Goal: Task Accomplishment & Management: Manage account settings

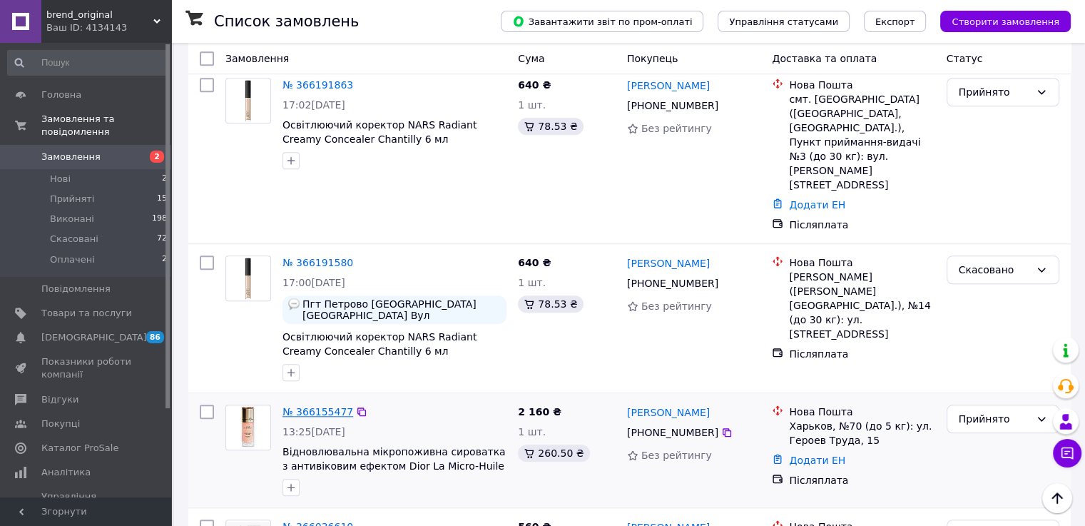
click at [327, 406] on link "№ 366155477" at bounding box center [317, 411] width 71 height 11
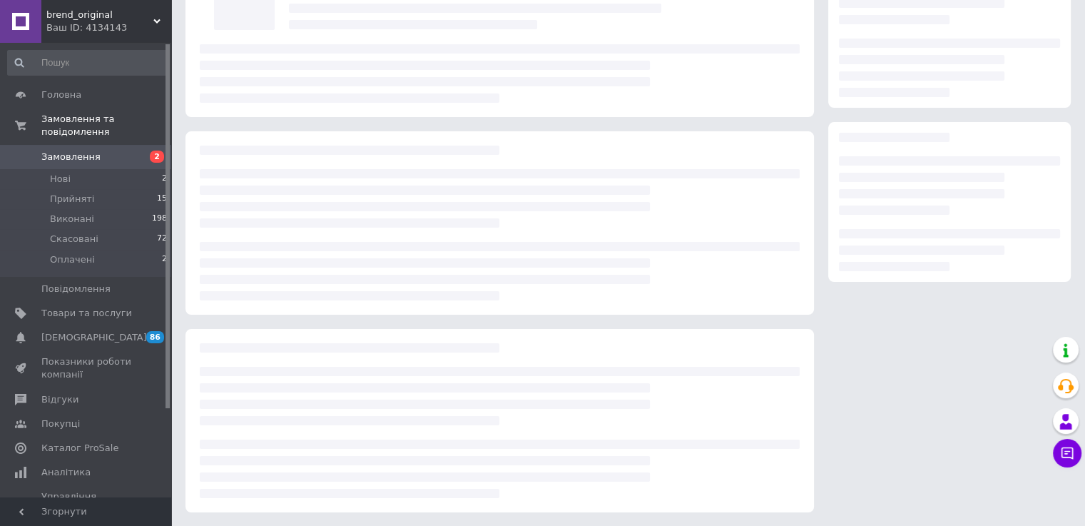
click at [430, 522] on div at bounding box center [627, 200] width 913 height 652
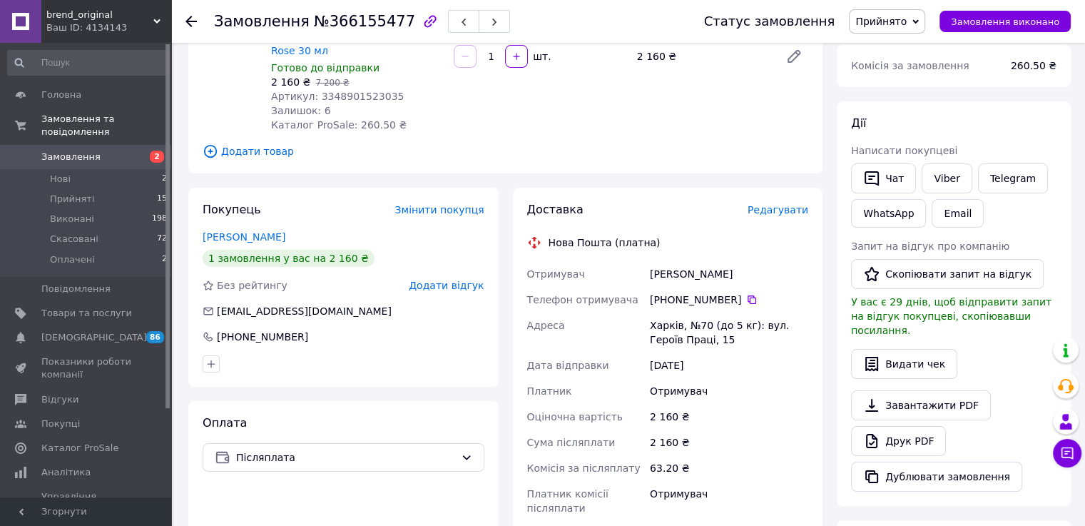
scroll to position [214, 0]
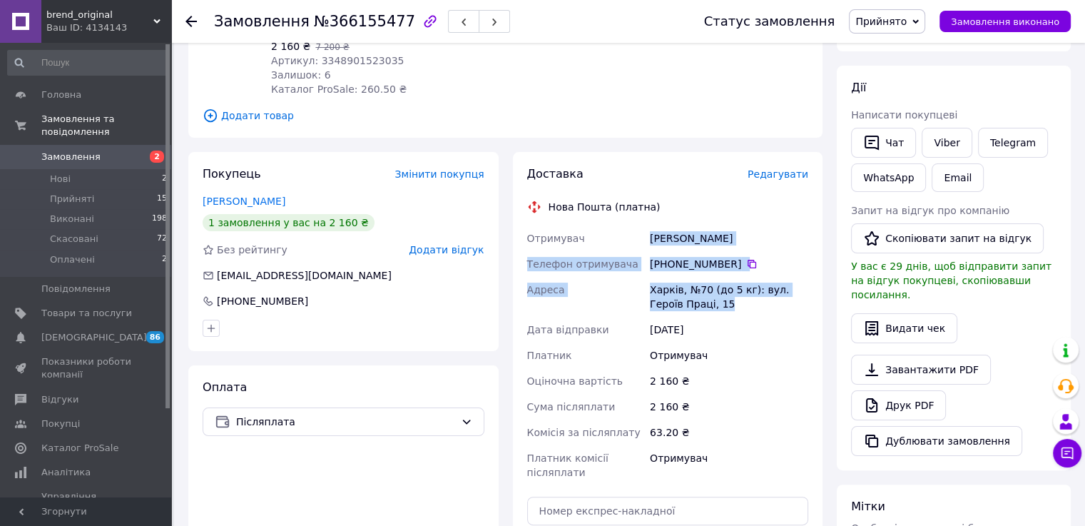
drag, startPoint x: 646, startPoint y: 222, endPoint x: 744, endPoint y: 283, distance: 115.0
click at [744, 283] on div "Отримувач [PERSON_NAME] Телефон отримувача [PHONE_NUMBER]   Адреса Харків, №70 …" at bounding box center [667, 355] width 287 height 260
copy div "[PERSON_NAME] Телефон отримувача [PHONE_NUMBER]   Адреса Харків, №70 (до 5 кг):…"
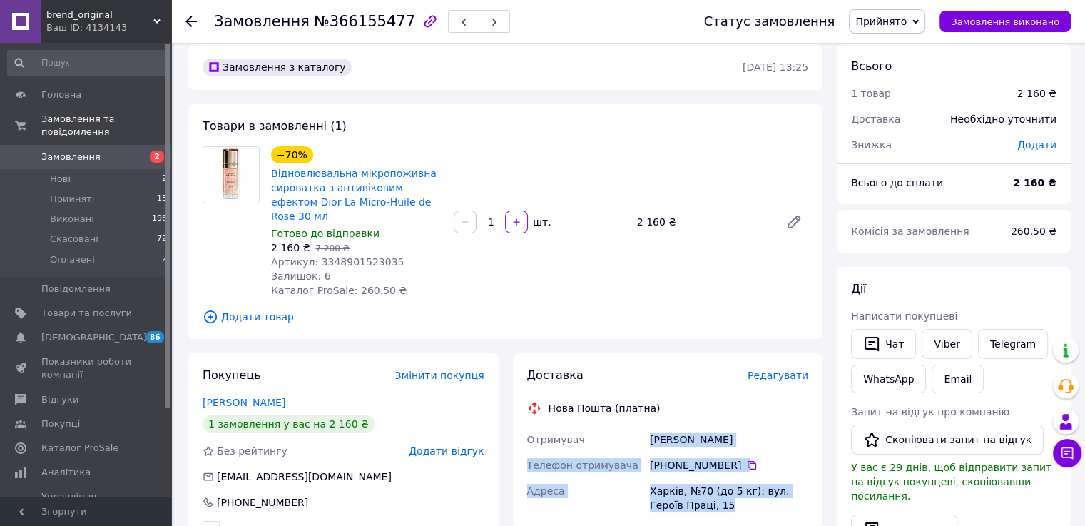
scroll to position [0, 0]
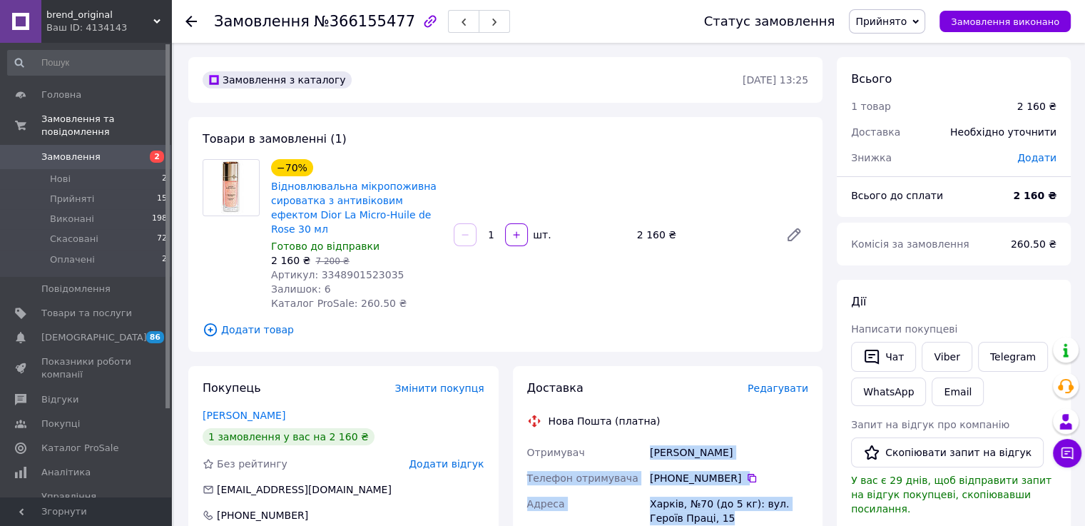
click at [120, 150] on span "Замовлення" at bounding box center [86, 156] width 91 height 13
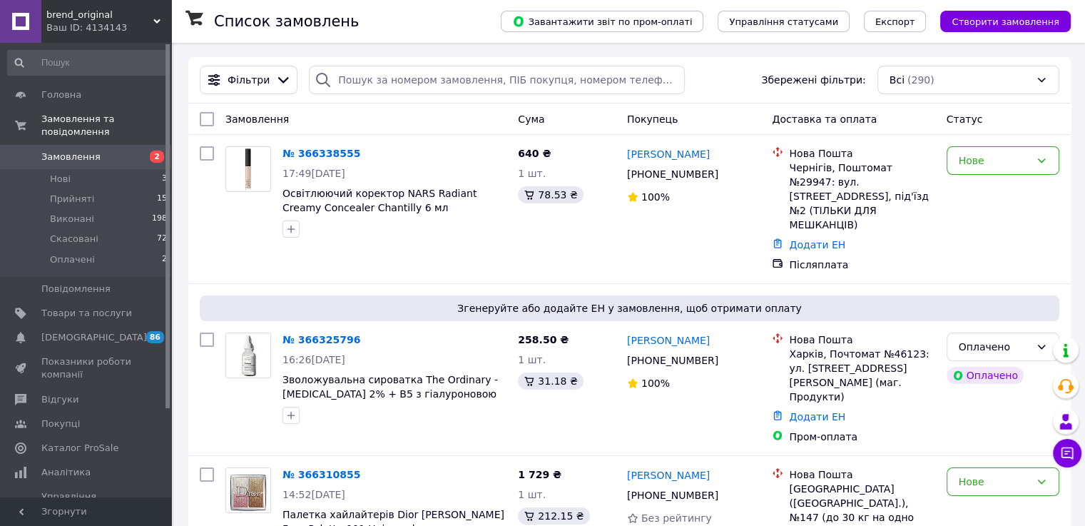
scroll to position [285, 0]
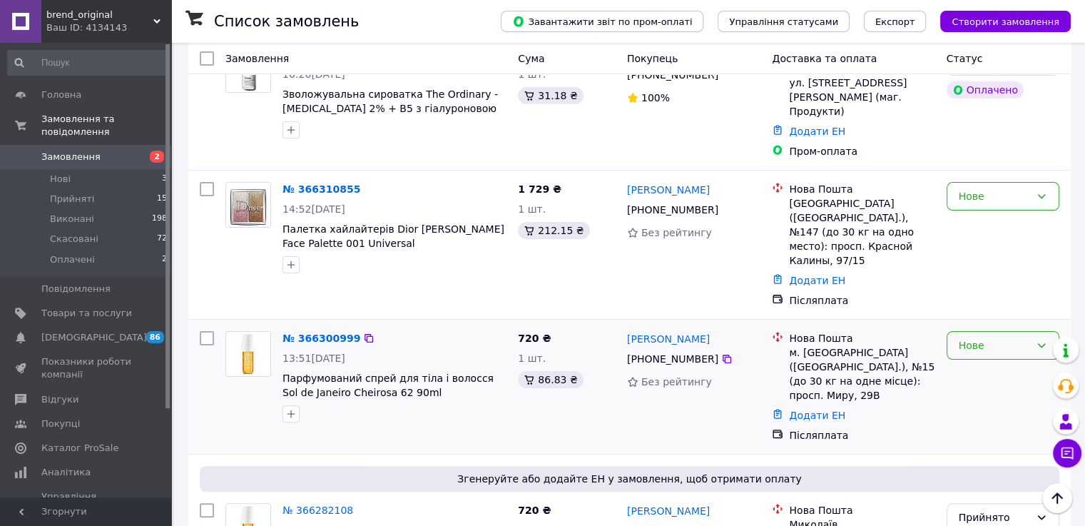
click at [959, 337] on div "Нове" at bounding box center [993, 345] width 71 height 16
click at [1072, 451] on icon at bounding box center [1067, 453] width 12 height 12
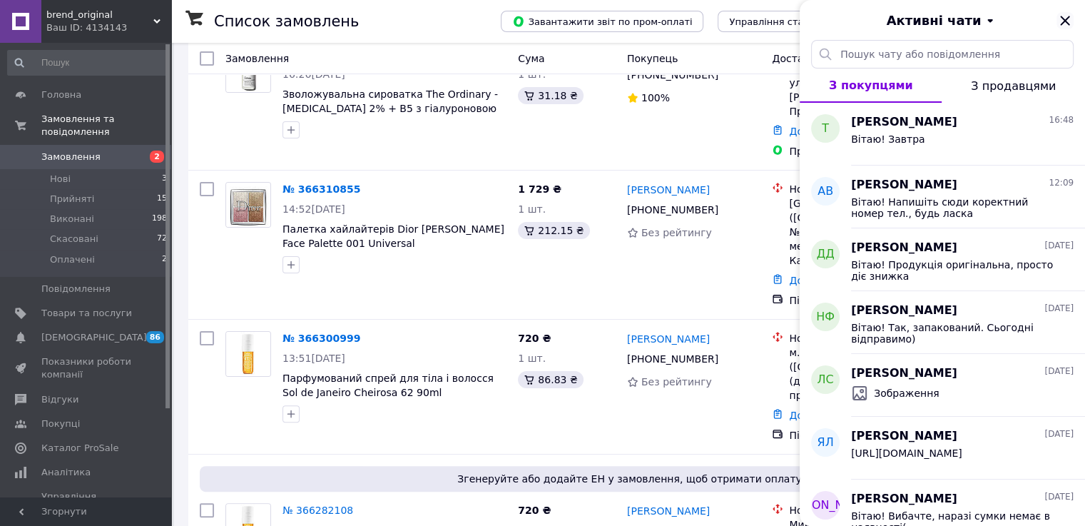
drag, startPoint x: 1071, startPoint y: 29, endPoint x: 1063, endPoint y: 24, distance: 9.7
click at [1071, 29] on div "Активні чати" at bounding box center [941, 20] width 285 height 40
click at [1063, 24] on icon "Закрити" at bounding box center [1064, 20] width 17 height 17
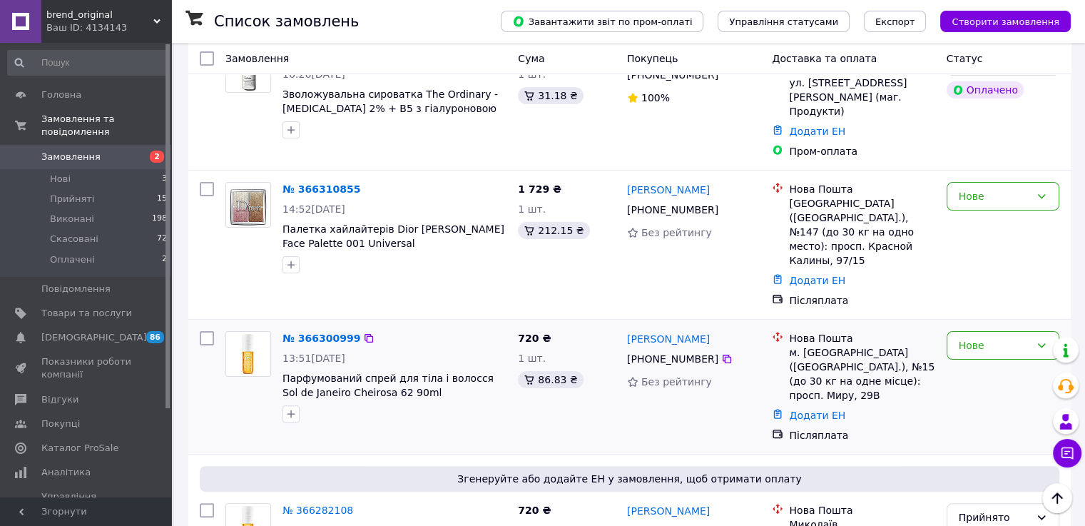
click at [945, 325] on div "Нове" at bounding box center [1003, 386] width 124 height 123
click at [1029, 337] on div "Нове" at bounding box center [993, 345] width 71 height 16
click at [999, 297] on li "Прийнято" at bounding box center [1001, 305] width 111 height 26
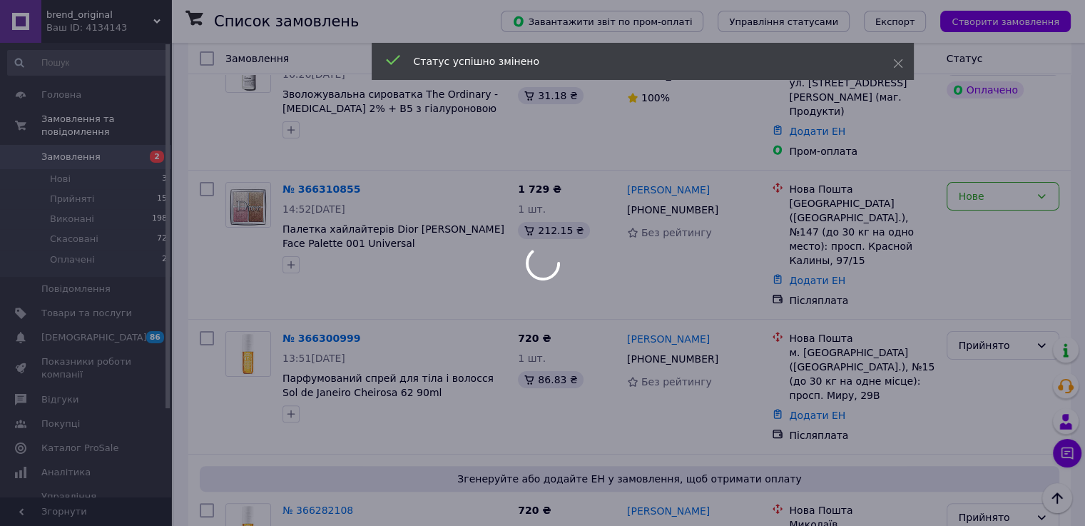
click at [722, 290] on div at bounding box center [542, 263] width 1085 height 526
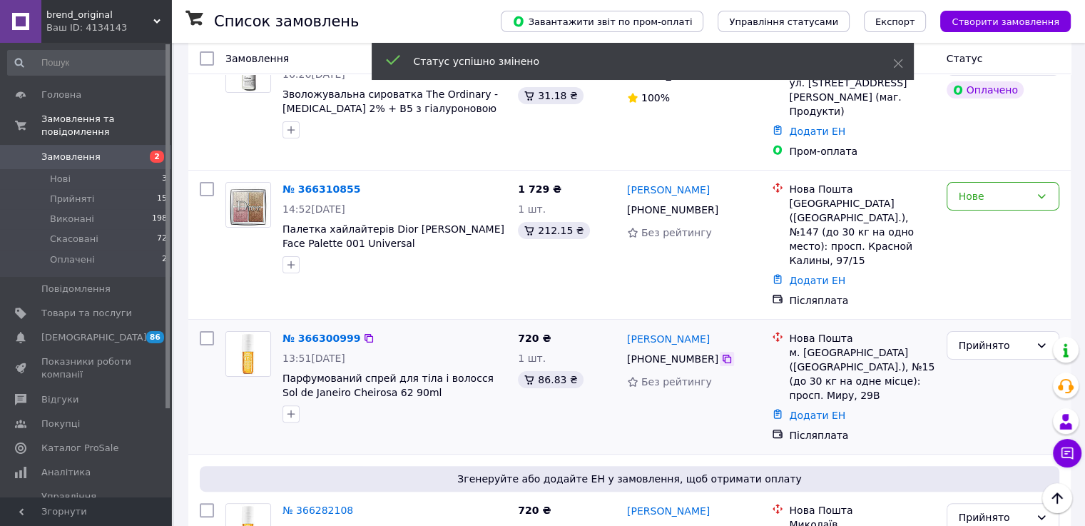
click at [721, 353] on icon at bounding box center [726, 358] width 11 height 11
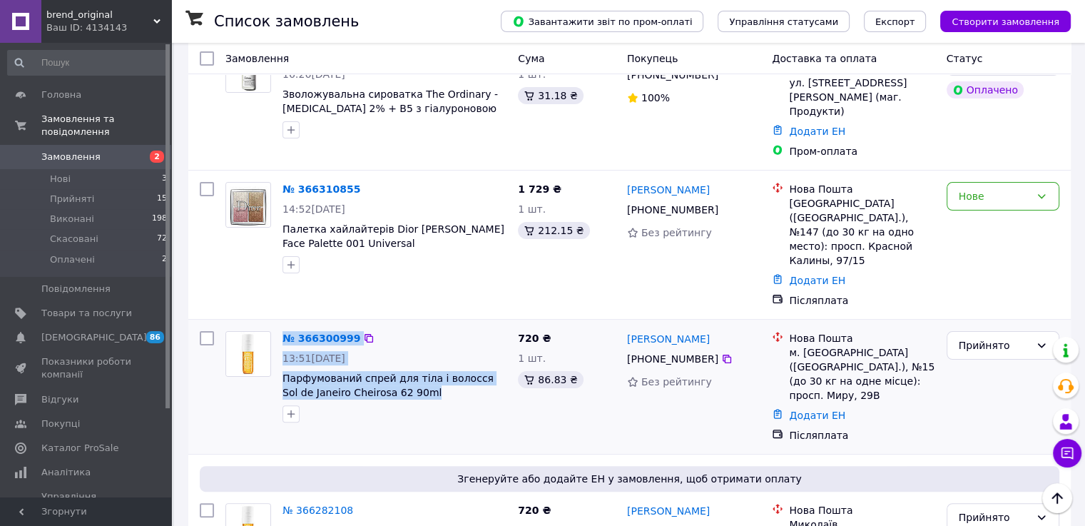
drag, startPoint x: 280, startPoint y: 310, endPoint x: 421, endPoint y: 317, distance: 142.1
click at [421, 325] on div "№ 366300999 13:51[DATE] Парфумований спрей для тіла і волосся Sol de Janeiro Ch…" at bounding box center [366, 376] width 292 height 103
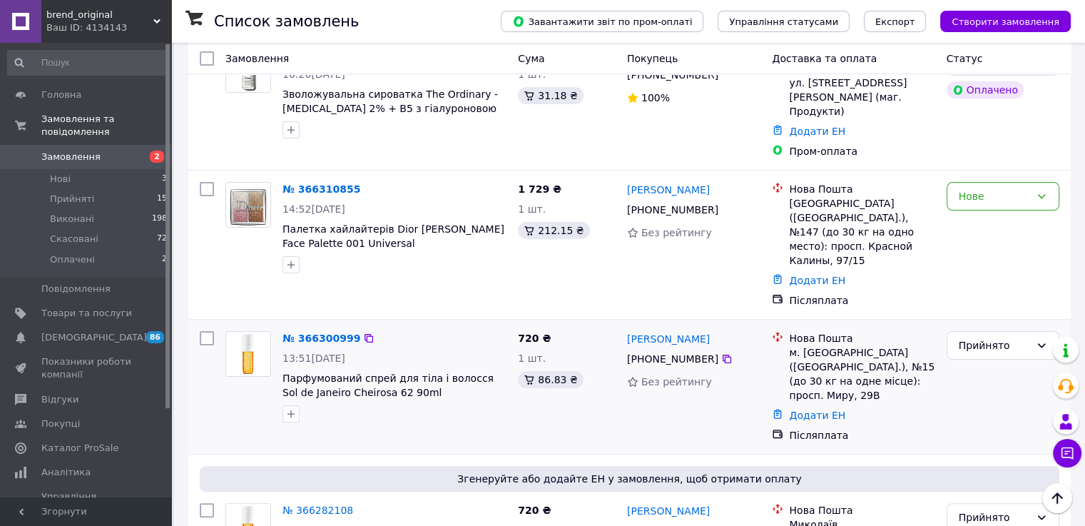
click at [423, 402] on div at bounding box center [395, 413] width 230 height 23
drag, startPoint x: 373, startPoint y: 319, endPoint x: 284, endPoint y: 311, distance: 89.5
click at [284, 371] on span "Парфумований спрей для тіла і волосся Sol de Janeiro Cheirosa 62 90ml" at bounding box center [394, 385] width 224 height 29
copy span "Парфумований спрей для тіла і волосся Sol de Janeiro Cheirosa 62 90ml"
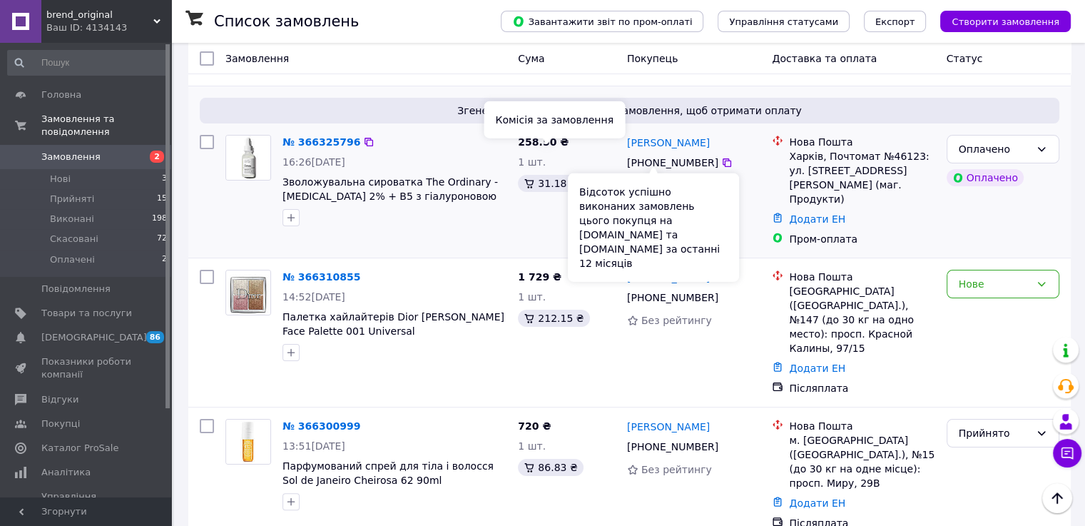
scroll to position [143, 0]
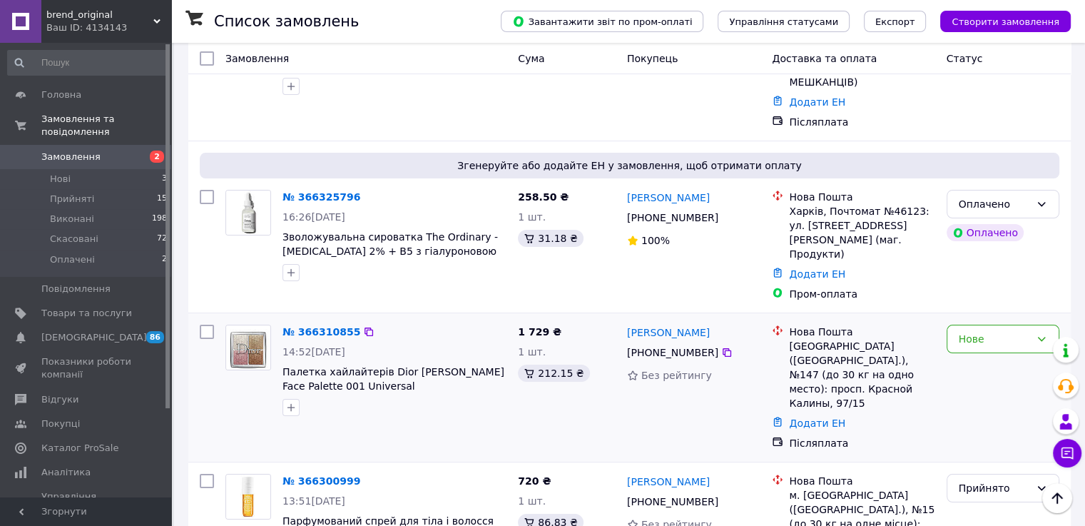
click at [961, 313] on div "№ 366310855 14:52[DATE] Палетка хайлайтерів Dior [PERSON_NAME] Face Palette 001…" at bounding box center [629, 387] width 882 height 148
click at [979, 331] on div "Нове" at bounding box center [993, 339] width 71 height 16
click at [978, 332] on li "Прийнято" at bounding box center [1001, 327] width 111 height 26
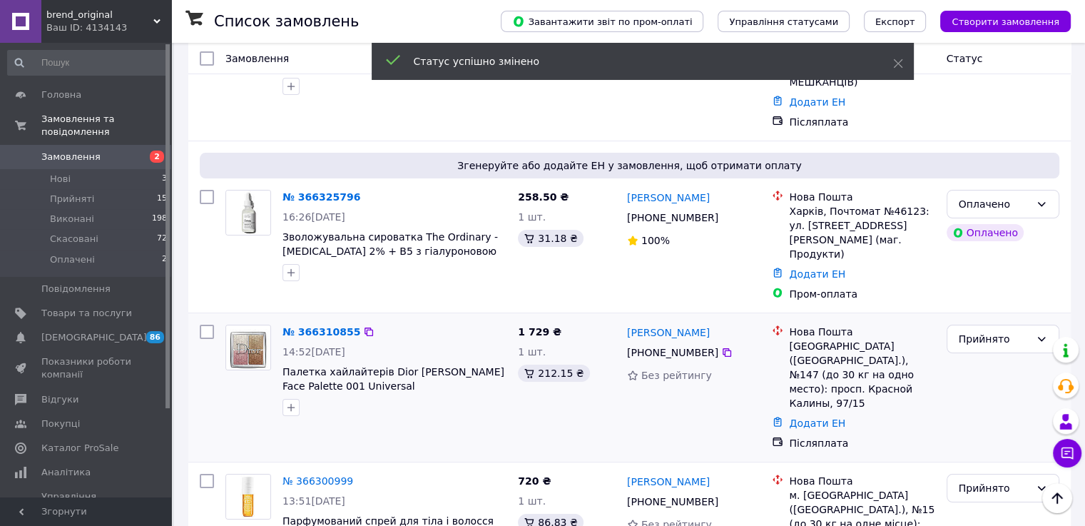
click at [722, 348] on icon at bounding box center [726, 352] width 9 height 9
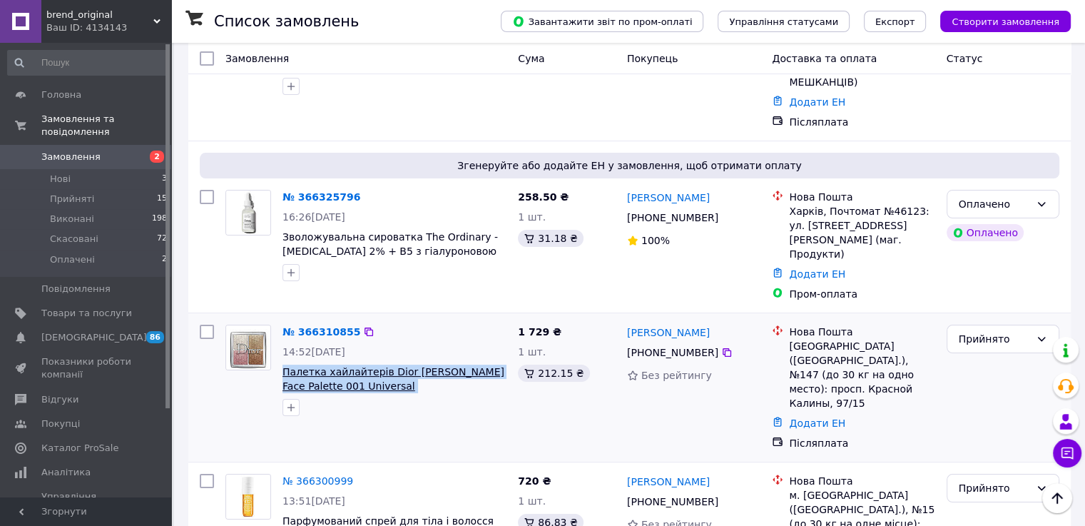
drag, startPoint x: 282, startPoint y: 332, endPoint x: 374, endPoint y: 342, distance: 92.5
click at [374, 342] on div "№ 366310855 14:52[DATE] Палетка хайлайтерів Dior [PERSON_NAME] Face Palette 001…" at bounding box center [394, 370] width 235 height 103
copy span "Палетка хайлайтерів Dior [PERSON_NAME] Face Palette 001 Universal"
click at [170, 277] on link "Повідомлення 0" at bounding box center [87, 289] width 175 height 24
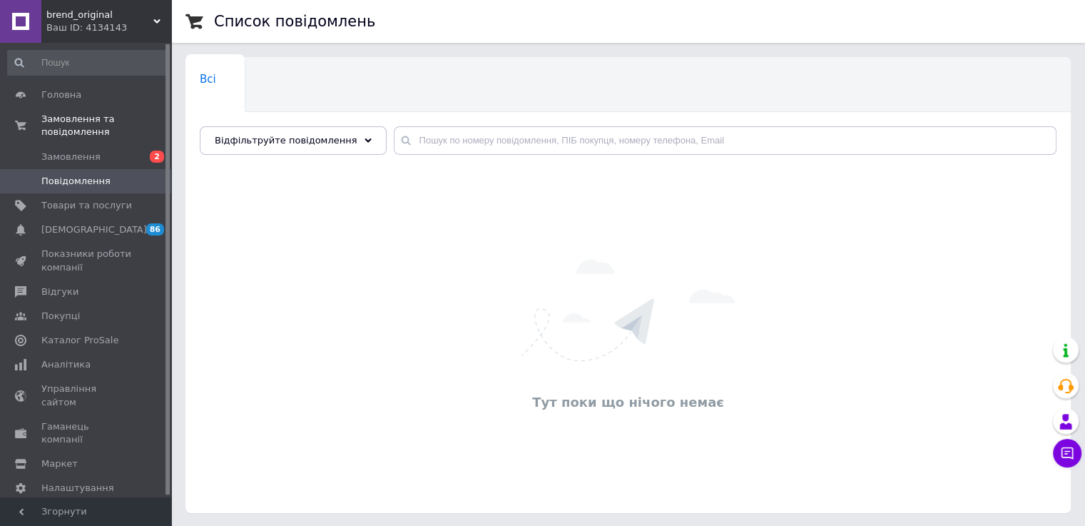
click at [96, 175] on span "Повідомлення" at bounding box center [75, 181] width 69 height 13
drag, startPoint x: 103, startPoint y: 133, endPoint x: 101, endPoint y: 124, distance: 9.4
click at [102, 145] on link "Замовлення 2" at bounding box center [87, 157] width 175 height 24
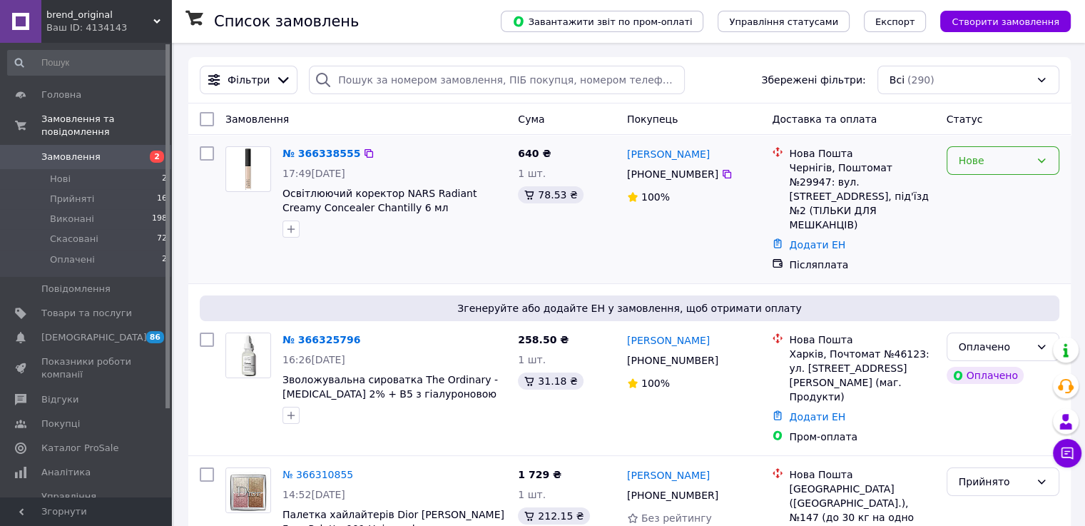
click at [966, 165] on div "Нове" at bounding box center [993, 161] width 71 height 16
click at [973, 186] on li "Прийнято" at bounding box center [1001, 191] width 111 height 26
click at [722, 178] on icon at bounding box center [726, 174] width 9 height 9
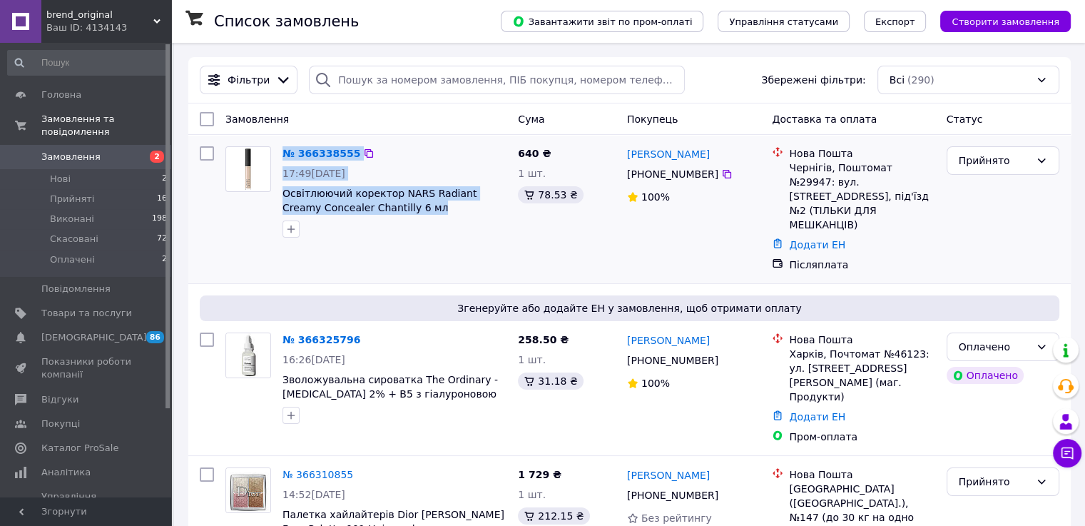
drag, startPoint x: 274, startPoint y: 193, endPoint x: 396, endPoint y: 216, distance: 124.8
click at [396, 216] on div "№ 366338555 17:49[DATE] Освітлюючий коректор NARS Radiant Creamy Concealer Chan…" at bounding box center [366, 191] width 292 height 103
click at [398, 213] on span "Освітлюючий коректор NARS Radiant Creamy Concealer Chantilly 6 мл" at bounding box center [394, 200] width 224 height 29
drag, startPoint x: 339, startPoint y: 209, endPoint x: 281, endPoint y: 200, distance: 59.1
click at [281, 200] on div "№ 366338555 17:49[DATE] Освітлюючий коректор NARS Radiant Creamy Concealer Chan…" at bounding box center [394, 191] width 235 height 103
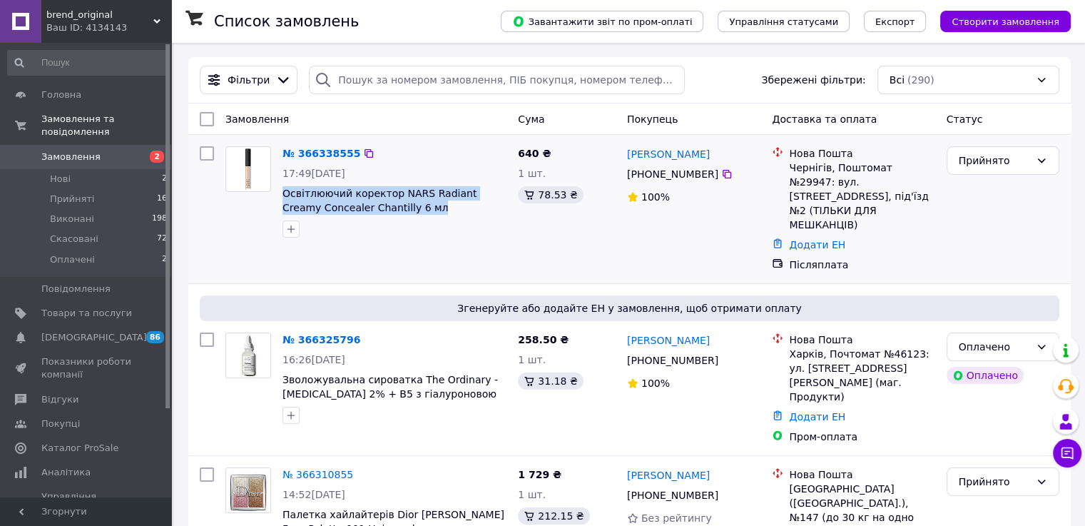
click at [1005, 215] on div "Прийнято" at bounding box center [1003, 208] width 124 height 137
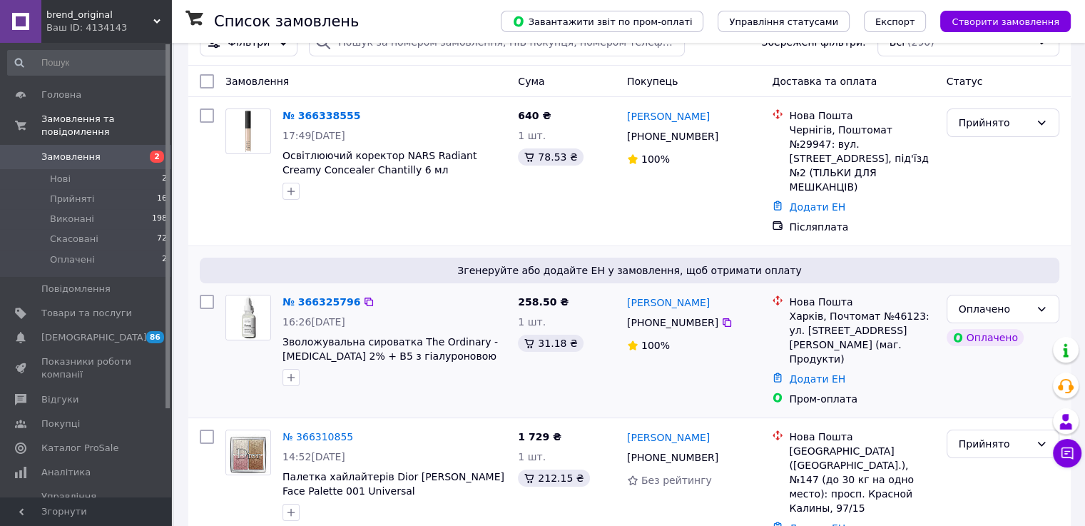
scroll to position [71, 0]
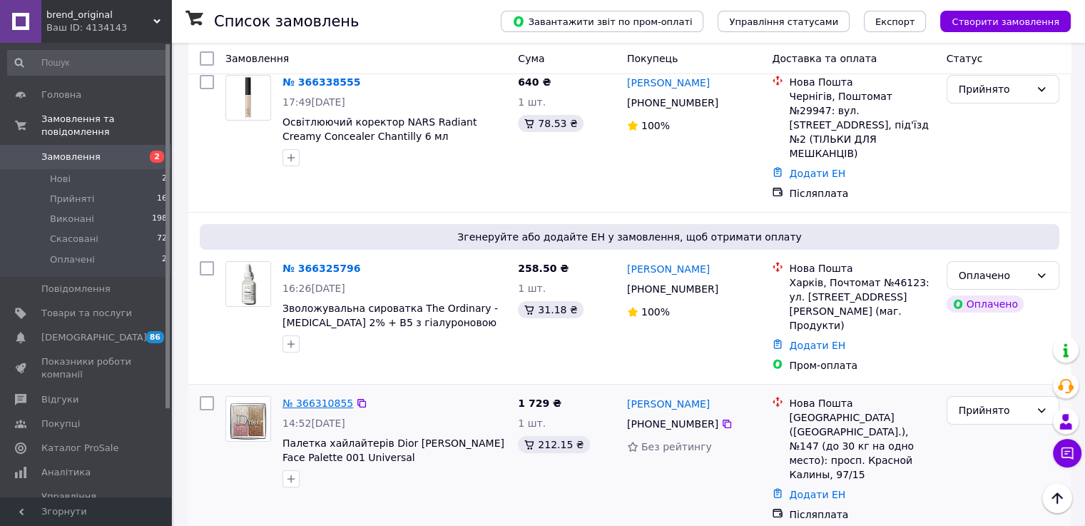
click at [322, 397] on link "№ 366310855" at bounding box center [317, 402] width 71 height 11
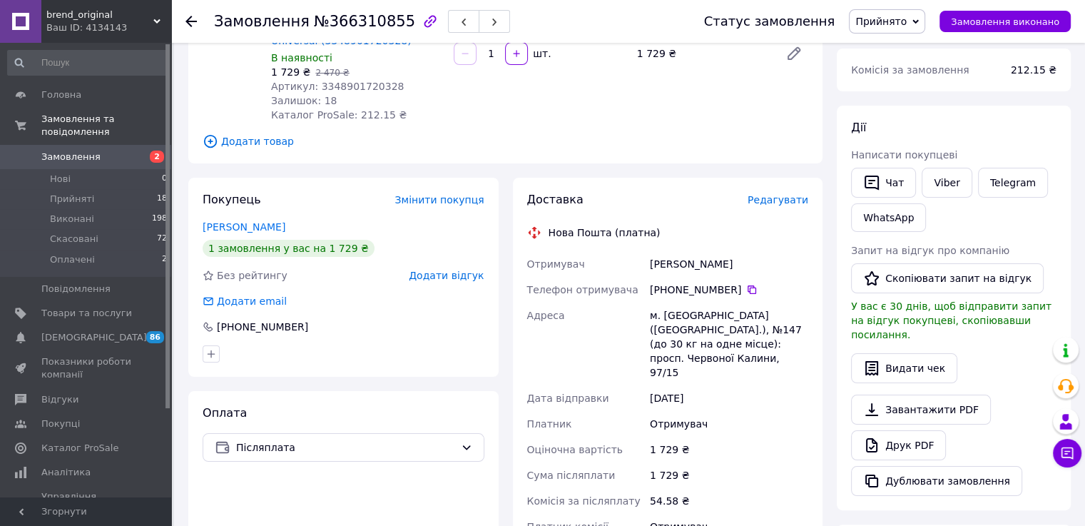
scroll to position [214, 0]
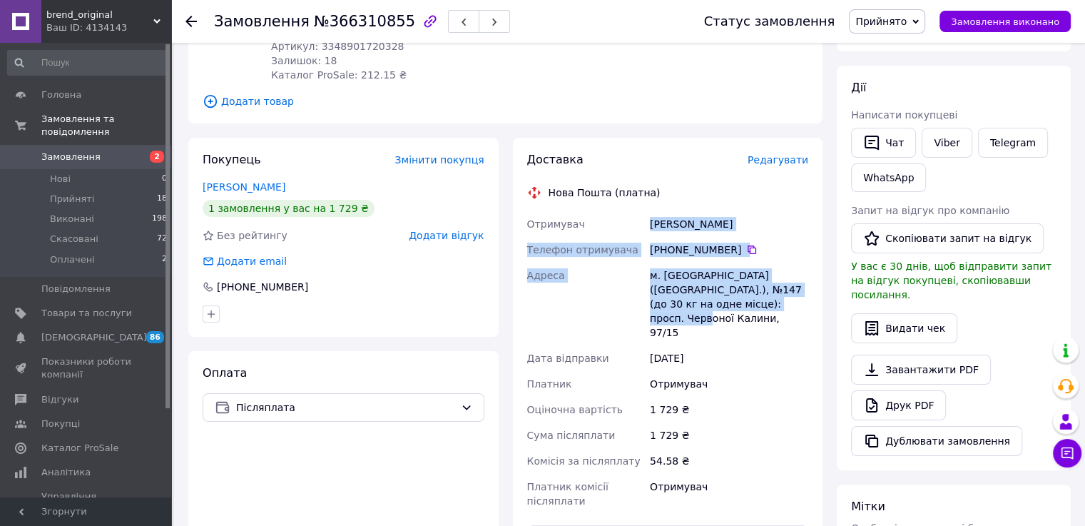
drag, startPoint x: 647, startPoint y: 226, endPoint x: 772, endPoint y: 307, distance: 148.5
click at [772, 307] on div "Отримувач [PERSON_NAME] Телефон отримувача [PHONE_NUMBER]   Адреса м. [GEOGRAPH…" at bounding box center [667, 362] width 287 height 302
copy div "[PERSON_NAME] Телефон отримувача [PHONE_NUMBER]   [GEOGRAPHIC_DATA] м. [GEOGRAP…"
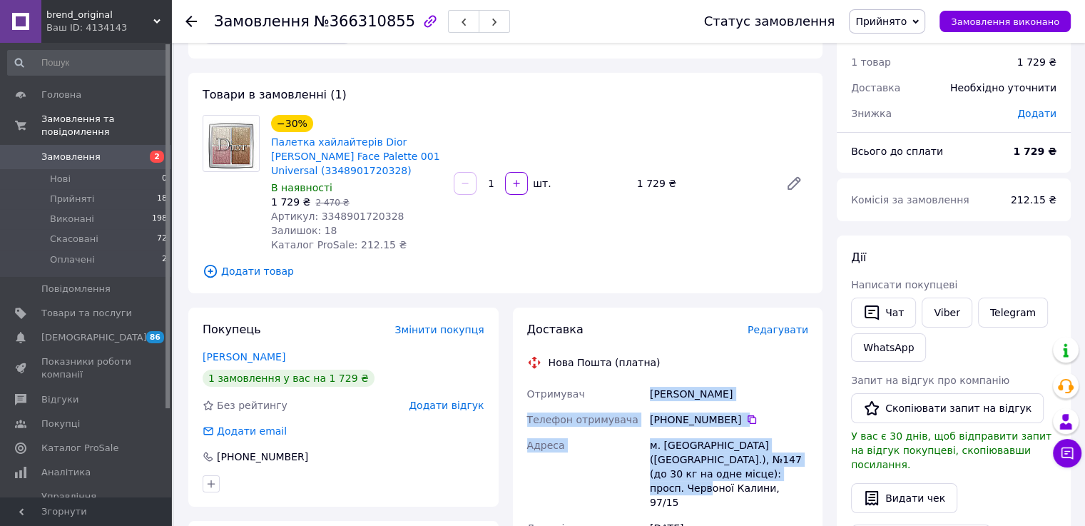
scroll to position [0, 0]
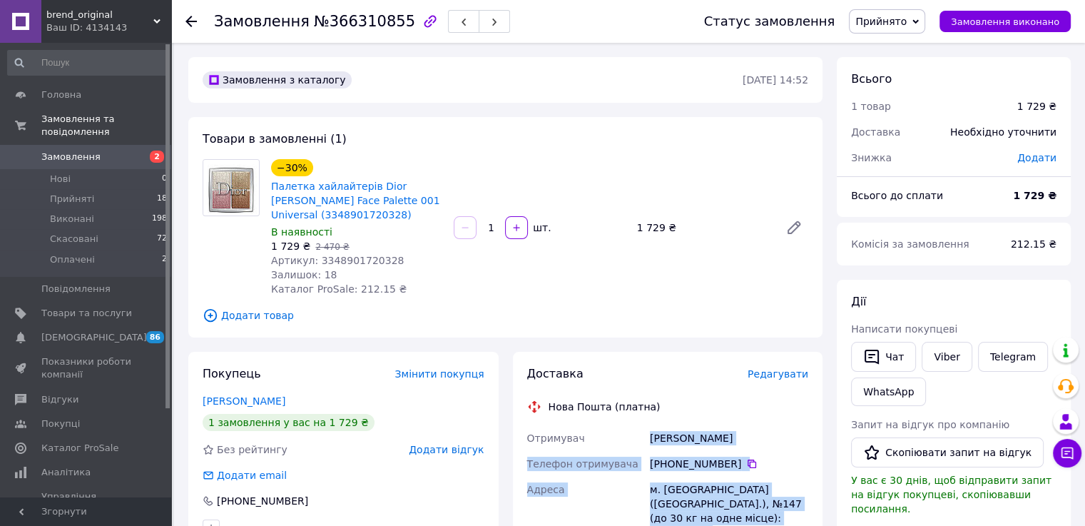
click at [112, 145] on link "Замовлення 2" at bounding box center [87, 157] width 175 height 24
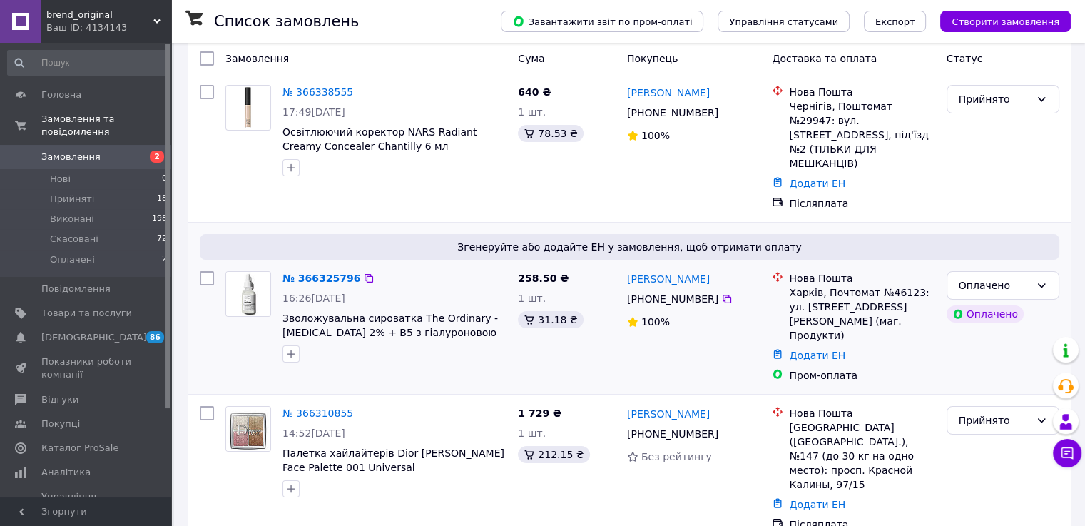
scroll to position [71, 0]
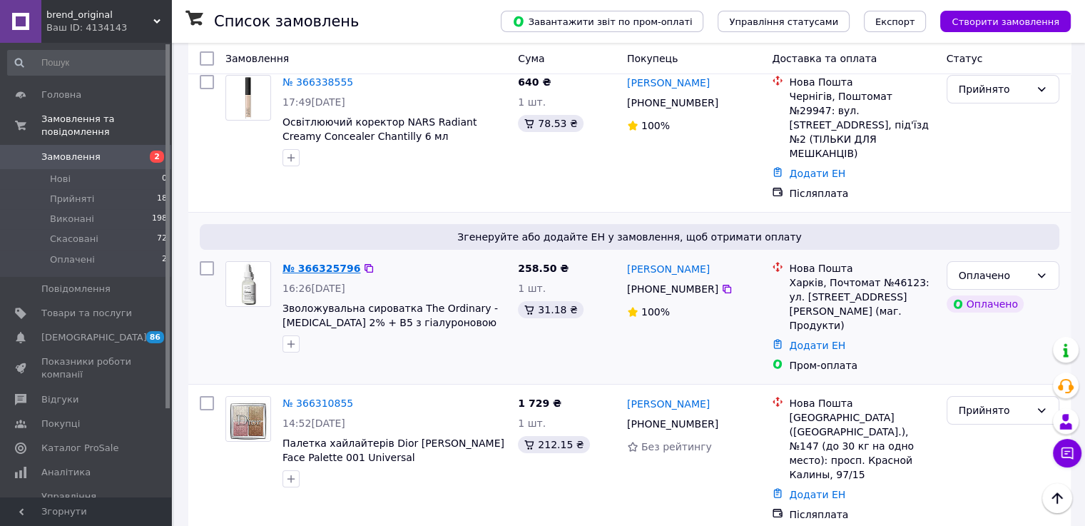
click at [318, 262] on link "№ 366325796" at bounding box center [321, 267] width 78 height 11
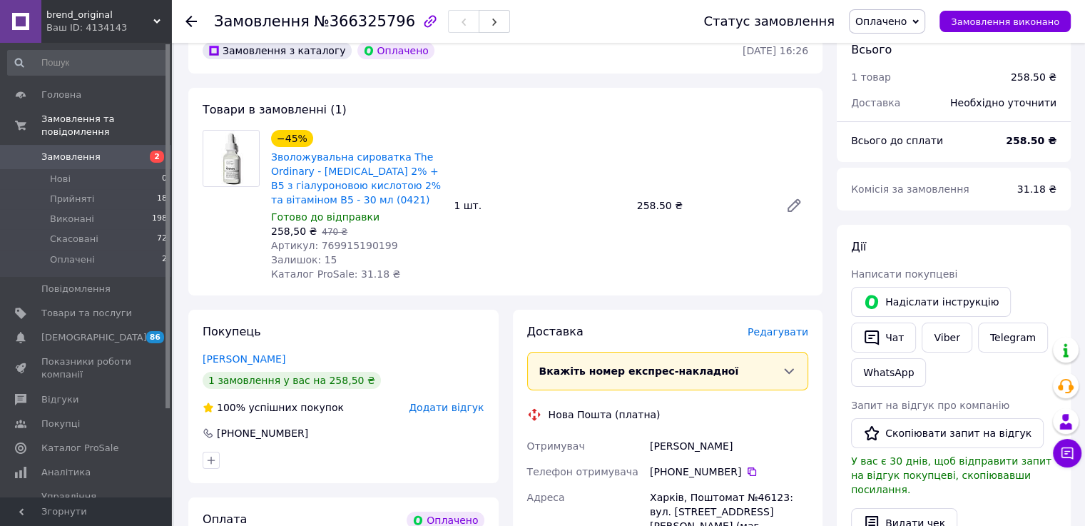
scroll to position [214, 0]
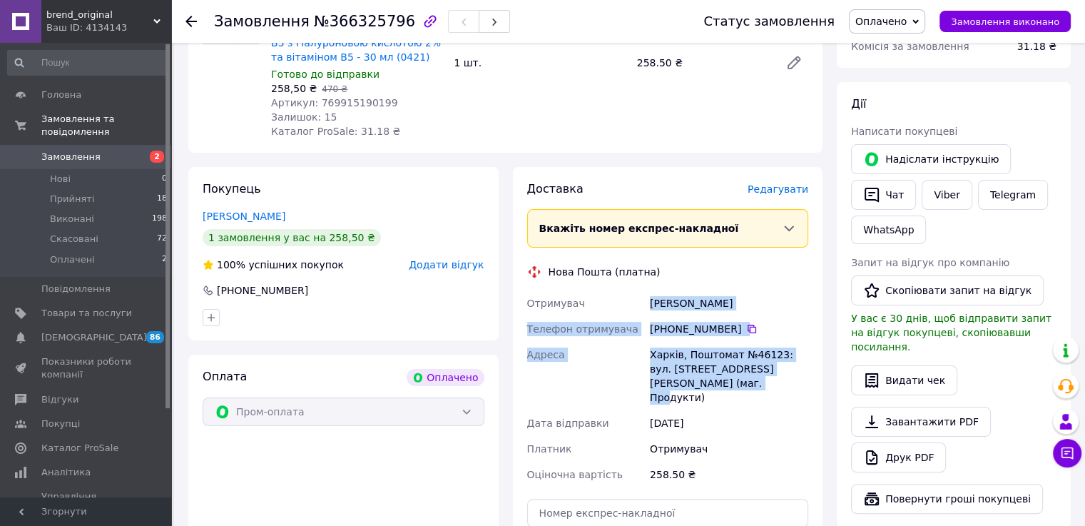
drag, startPoint x: 647, startPoint y: 305, endPoint x: 774, endPoint y: 386, distance: 151.0
click at [774, 386] on div "Отримувач [PERSON_NAME] Телефон отримувача [PHONE_NUMBER]   [PERSON_NAME][GEOGR…" at bounding box center [667, 388] width 287 height 197
copy div "Отримувач [PERSON_NAME] Телефон отримувача [PHONE_NUMBER]   [PERSON_NAME][GEOGR…"
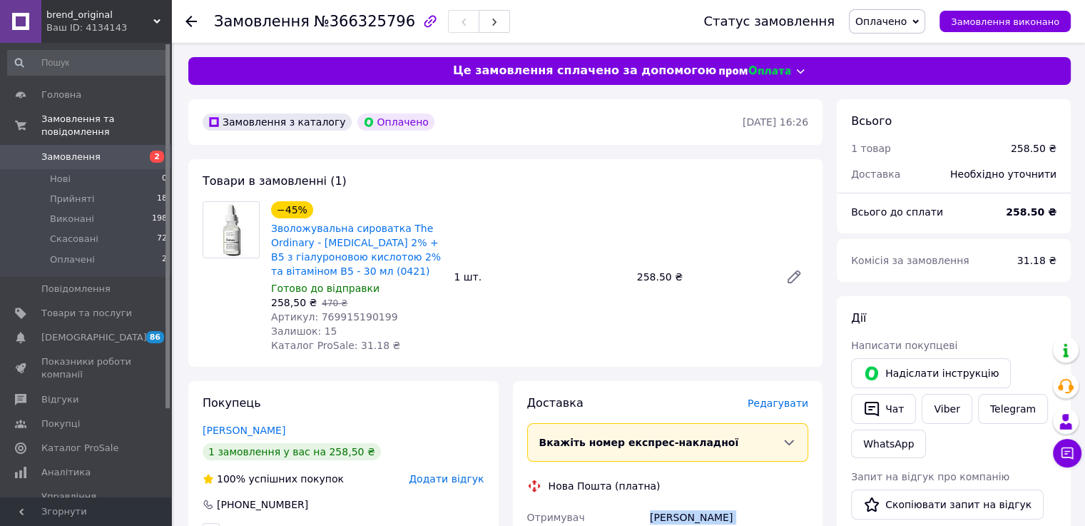
click at [886, 29] on span "Оплачено" at bounding box center [887, 21] width 76 height 24
click at [896, 55] on li "Прийнято" at bounding box center [886, 49] width 75 height 21
click at [139, 150] on span "2" at bounding box center [151, 156] width 39 height 13
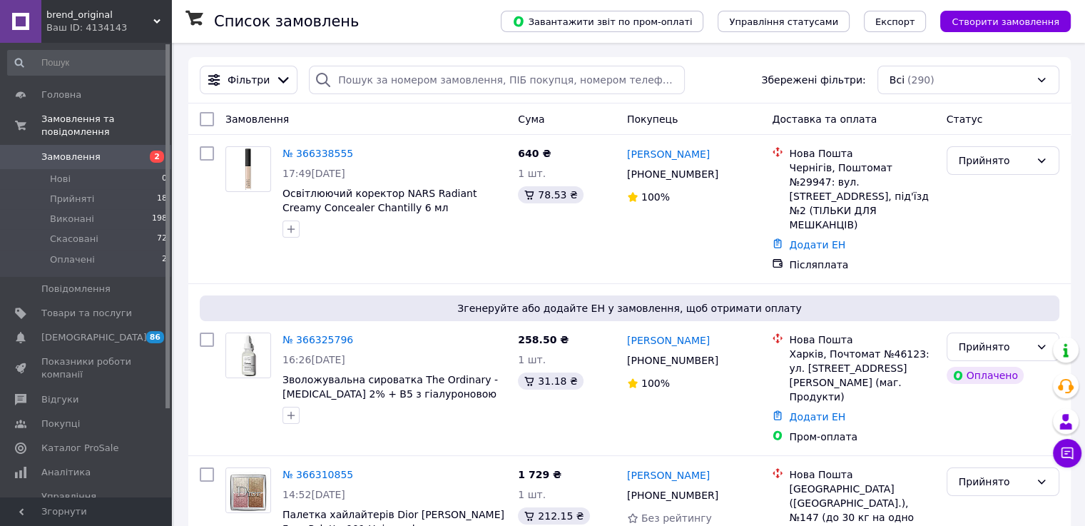
drag, startPoint x: 200, startPoint y: 14, endPoint x: 181, endPoint y: 39, distance: 31.1
click at [181, 39] on div "Список замовлень Завантажити звіт по пром-оплаті Управління статусами Експорт С…" at bounding box center [627, 21] width 913 height 43
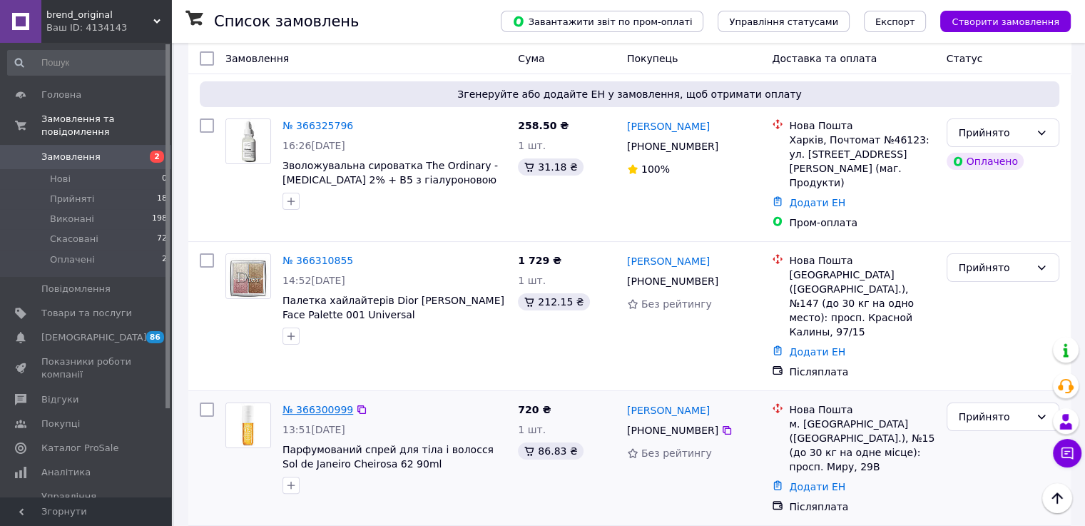
click at [317, 404] on link "№ 366300999" at bounding box center [317, 409] width 71 height 11
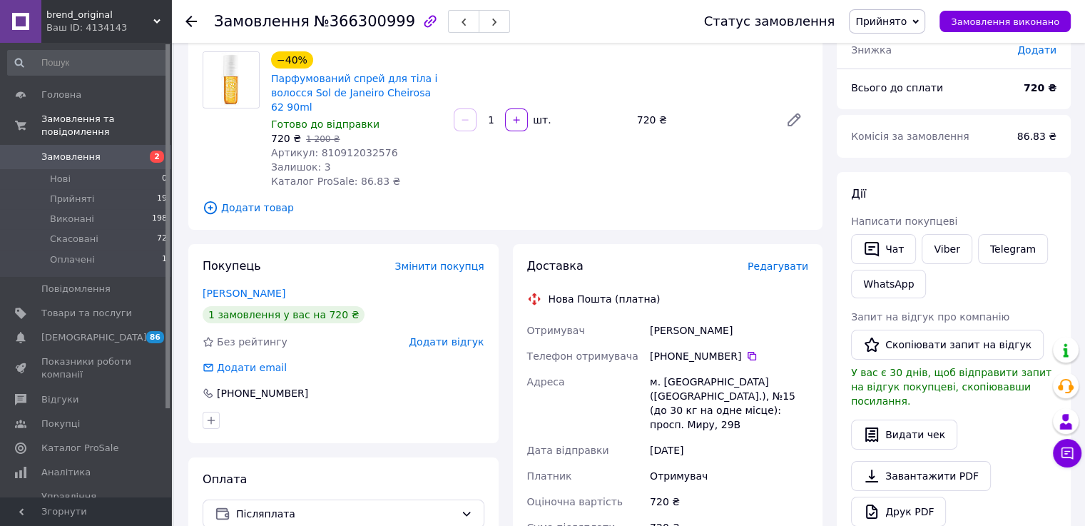
scroll to position [71, 0]
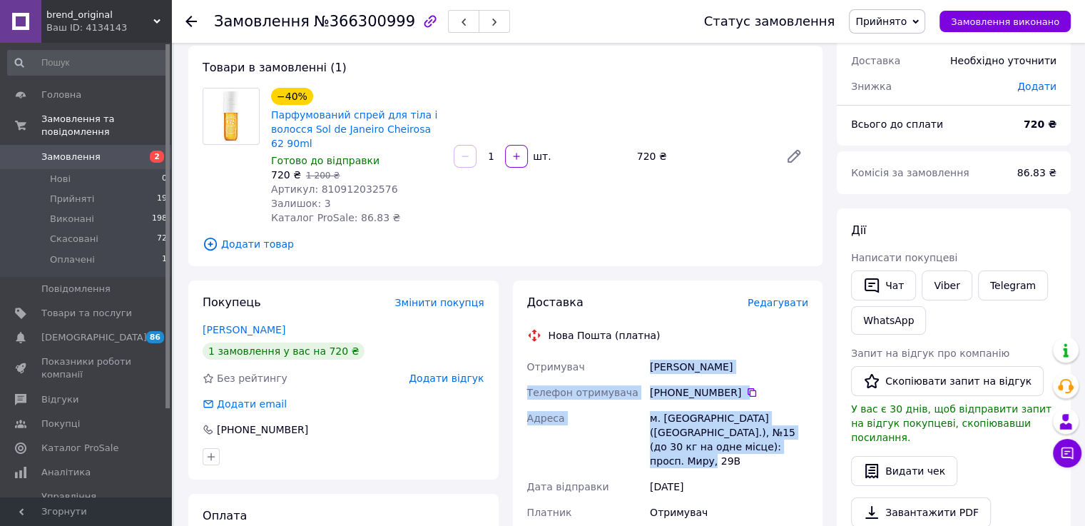
copy div "[PERSON_NAME] Телефон отримувача [PHONE_NUMBER]   Адреса м. [GEOGRAPHIC_DATA] (…"
drag, startPoint x: 647, startPoint y: 368, endPoint x: 774, endPoint y: 451, distance: 152.5
click at [774, 451] on div "Отримувач [PERSON_NAME] Телефон отримувача [PHONE_NUMBER]   Адреса м. [GEOGRAPH…" at bounding box center [667, 498] width 287 height 288
click at [101, 150] on span "Замовлення" at bounding box center [86, 156] width 91 height 13
